Goal: Task Accomplishment & Management: Manage account settings

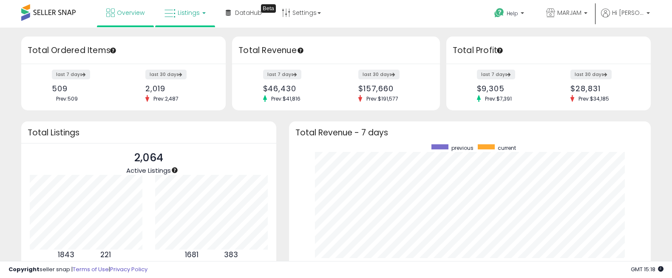
click at [193, 13] on span "Listings" at bounding box center [189, 13] width 22 height 9
click at [180, 39] on icon at bounding box center [191, 42] width 37 height 11
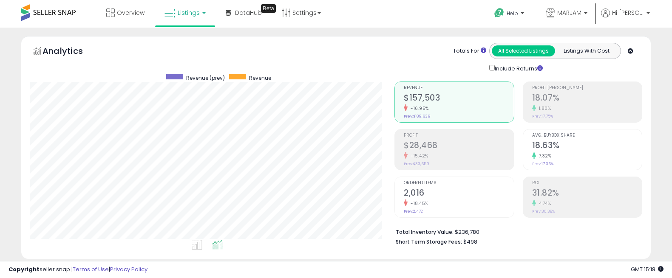
scroll to position [174, 365]
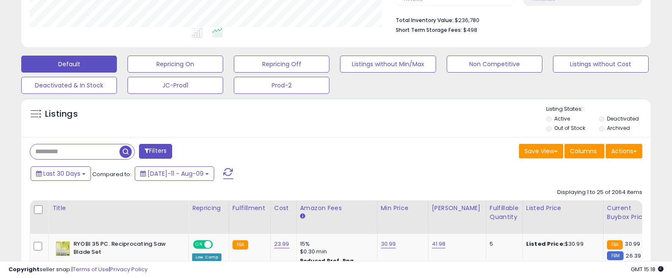
click at [98, 151] on input "text" at bounding box center [74, 152] width 89 height 15
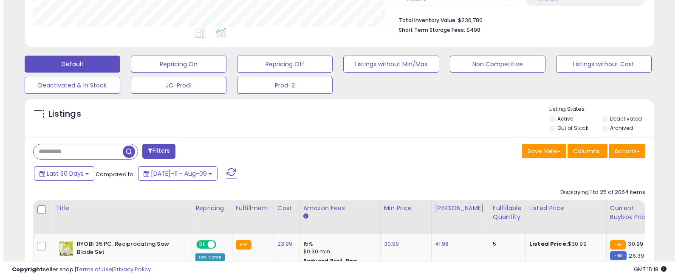
scroll to position [213, 0]
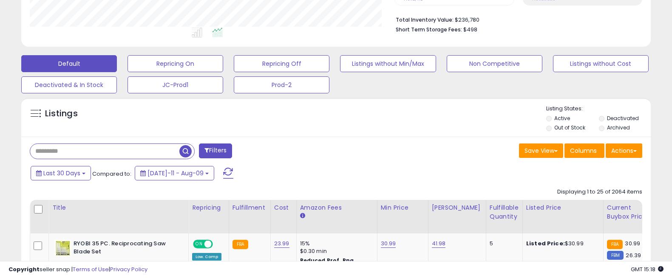
paste input "**********"
type input "**********"
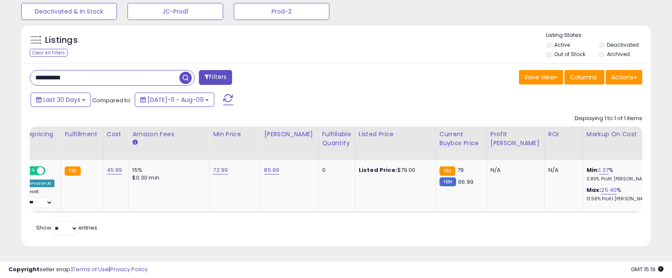
scroll to position [0, 169]
click at [215, 167] on link "72.99" at bounding box center [219, 170] width 15 height 9
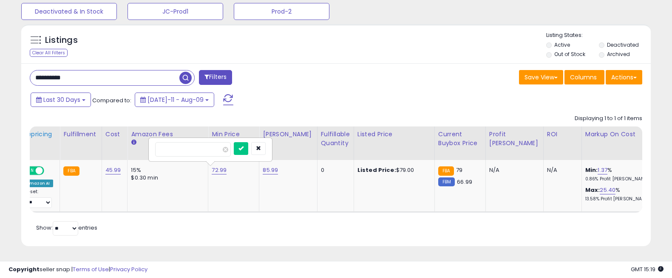
drag, startPoint x: 150, startPoint y: 145, endPoint x: 54, endPoint y: 138, distance: 96.3
click at [83, 140] on table "Title Repricing" at bounding box center [534, 170] width 1346 height 86
type input "*****"
click at [259, 181] on td "85.99" at bounding box center [288, 186] width 58 height 52
click at [244, 146] on icon "submit" at bounding box center [240, 148] width 5 height 5
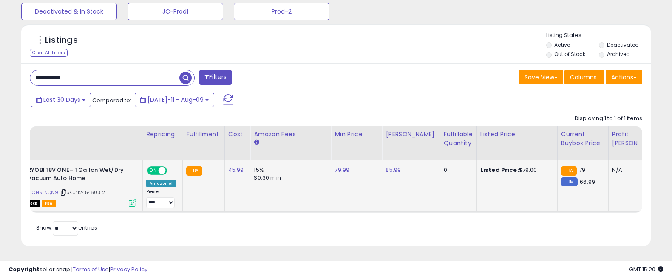
scroll to position [0, 0]
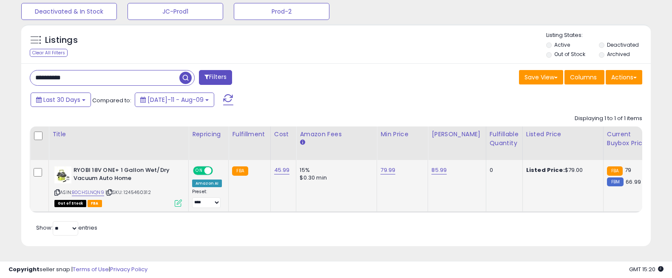
click at [600, 234] on div "Retrieving listings data.. Displaying 1 to 1 of 1 items Title Repricing" at bounding box center [336, 175] width 612 height 128
